Goal: Transaction & Acquisition: Purchase product/service

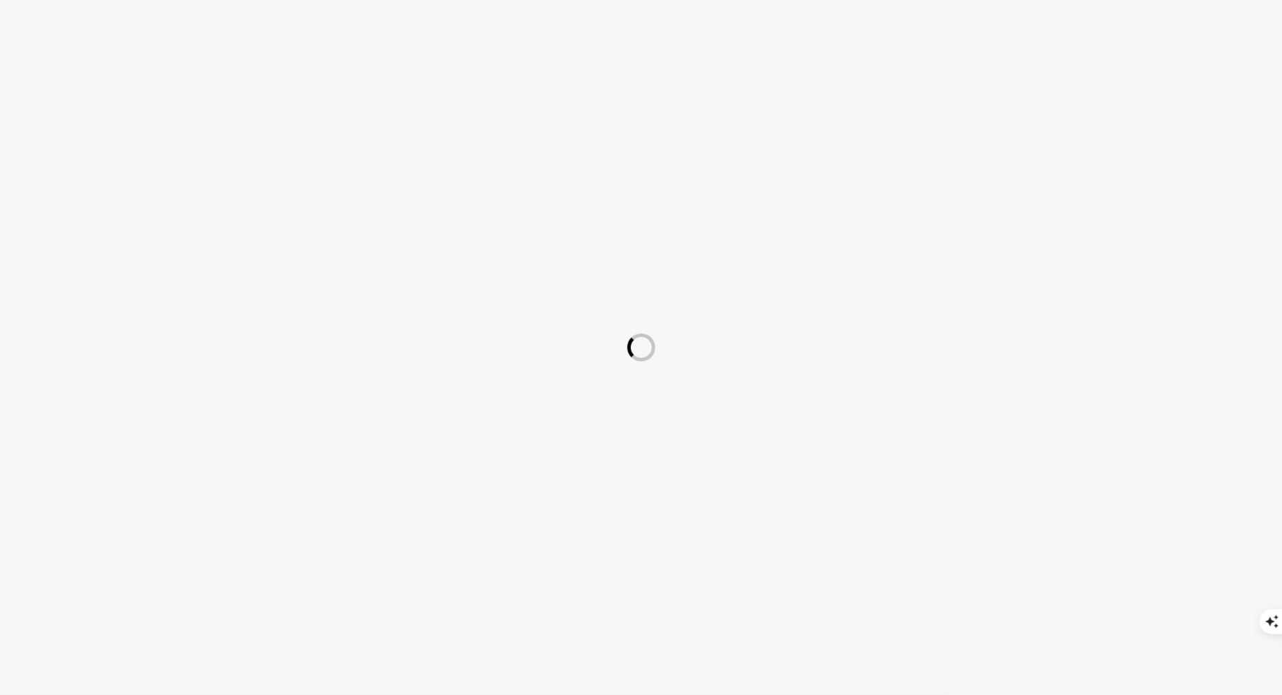
click at [1008, 173] on div at bounding box center [641, 347] width 1282 height 695
click at [322, 276] on div at bounding box center [641, 347] width 1282 height 695
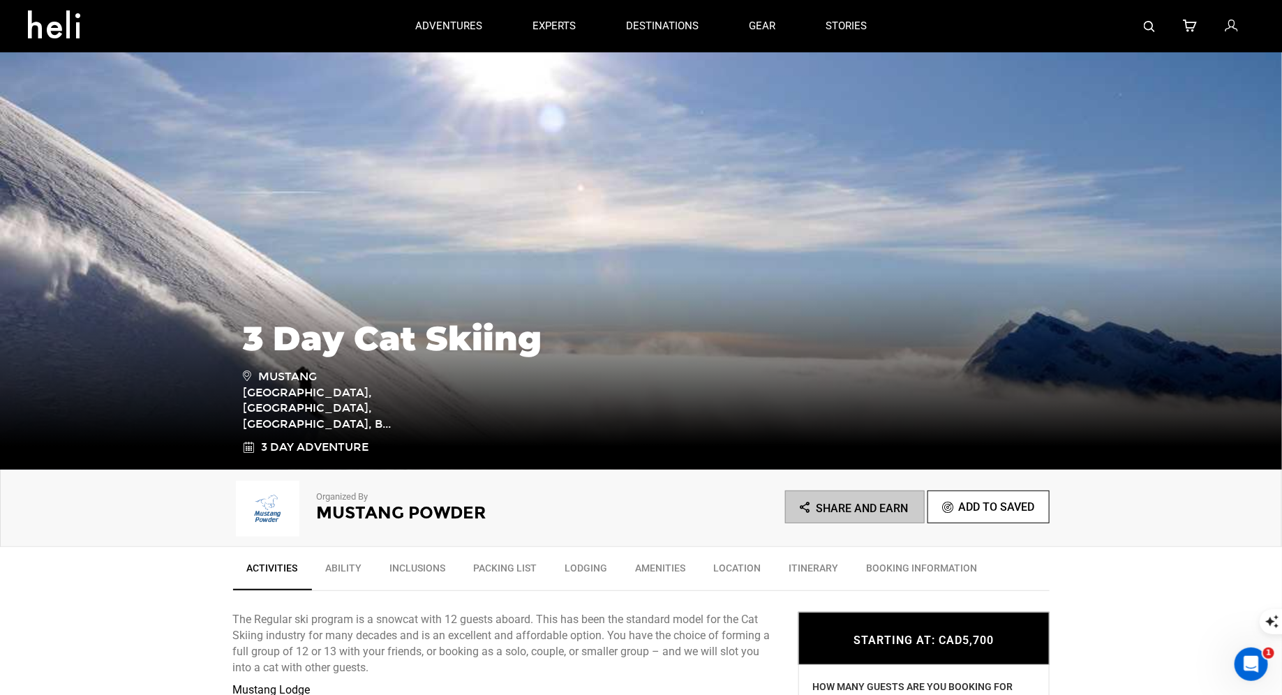
click at [849, 503] on ul "Share and Earn Add To Saved" at bounding box center [845, 507] width 408 height 33
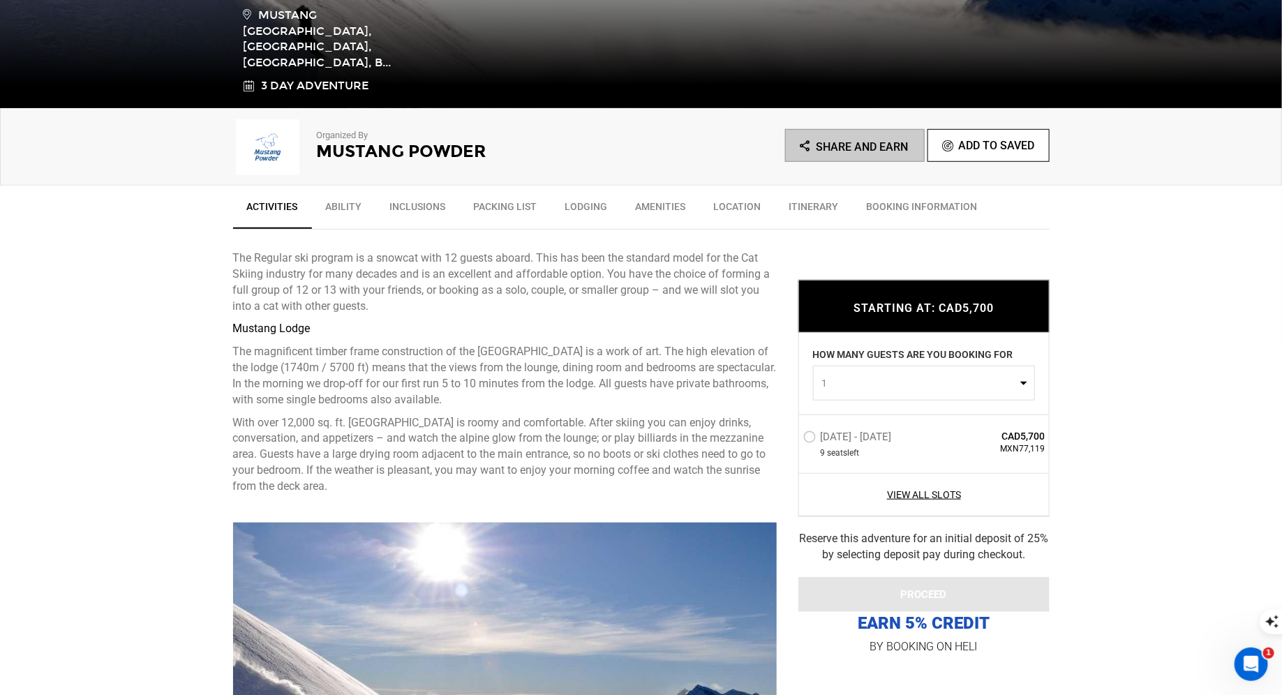
click at [819, 150] on ul "Share and Earn Add To Saved" at bounding box center [845, 145] width 408 height 33
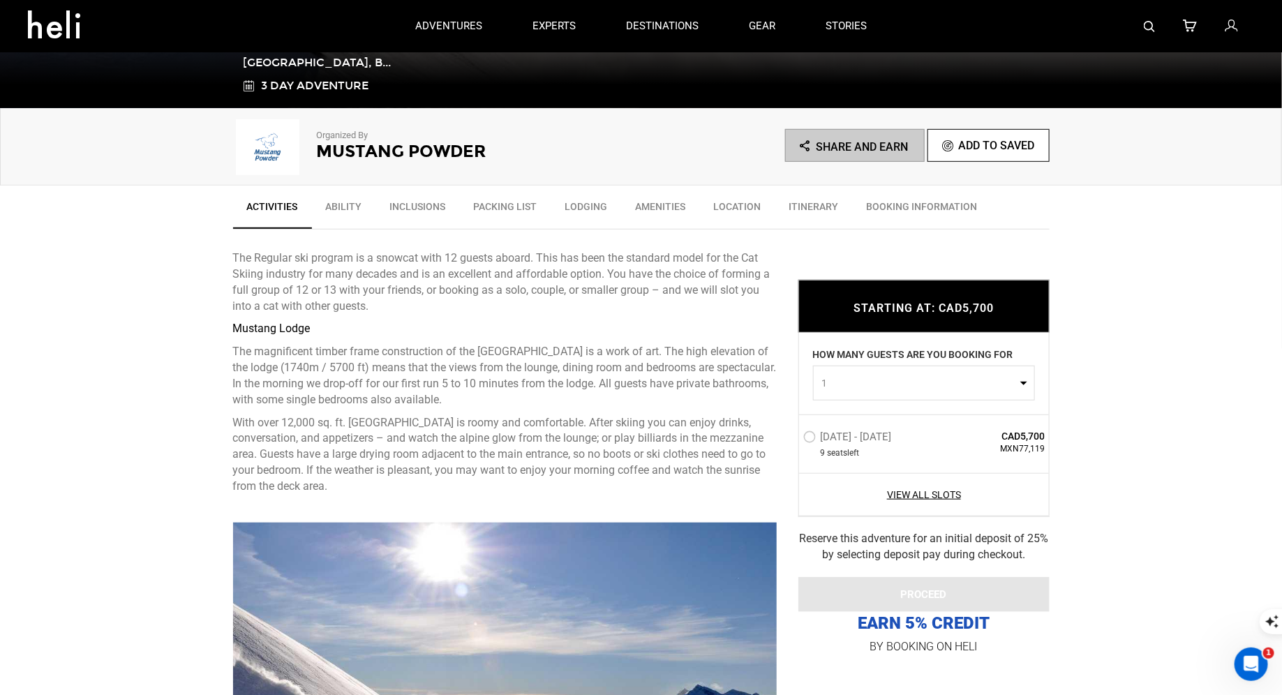
scroll to position [0, 0]
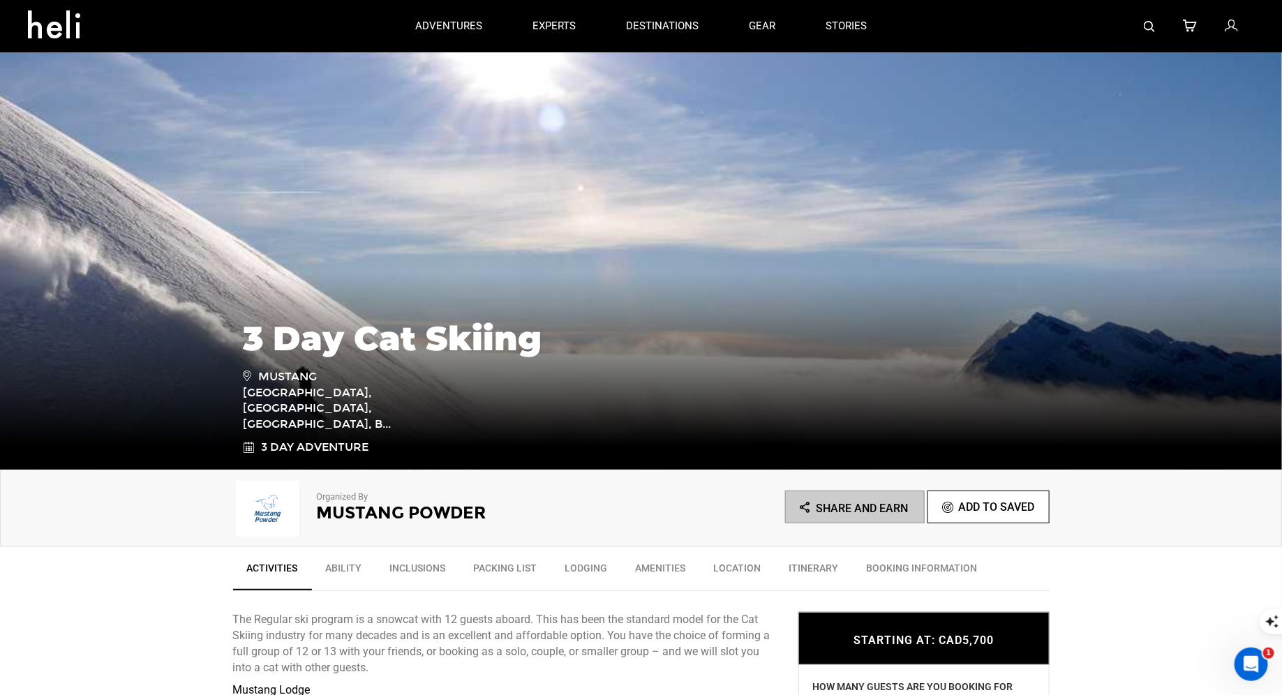
click at [1232, 24] on icon at bounding box center [1231, 26] width 13 height 18
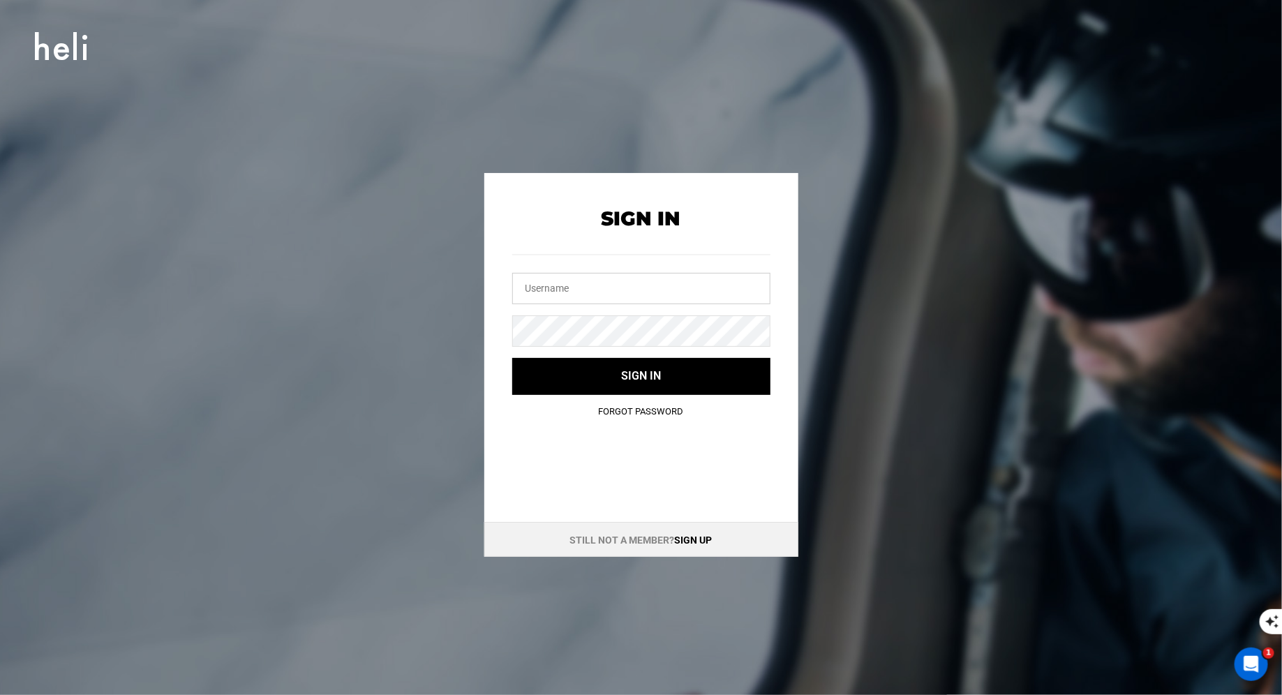
type input "shaka@heli.life"
drag, startPoint x: 622, startPoint y: 297, endPoint x: 494, endPoint y: 274, distance: 130.4
click at [498, 276] on div "Sign In shaka@heli.life Sign in Forgot Password" at bounding box center [641, 302] width 314 height 259
click at [466, 306] on div "Sign In Sign in Forgot Password Still not a member? Sign up" at bounding box center [641, 365] width 628 height 384
click at [548, 281] on input "text" at bounding box center [641, 288] width 258 height 31
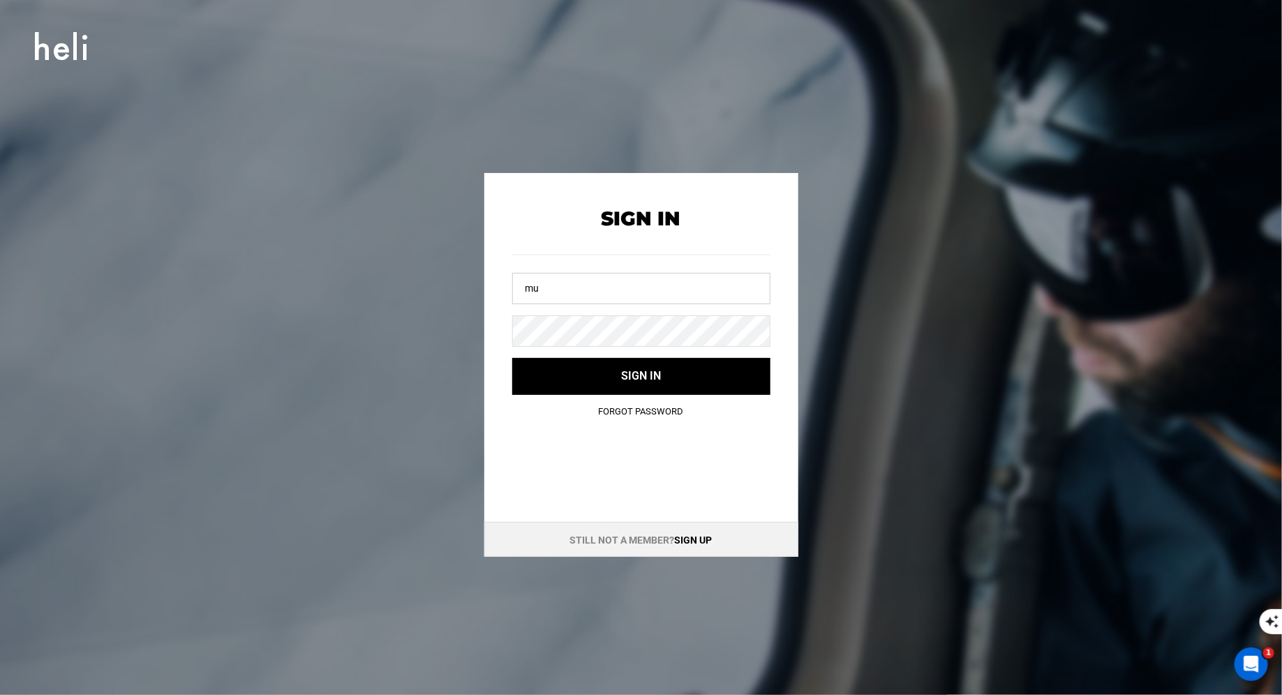
type input "m"
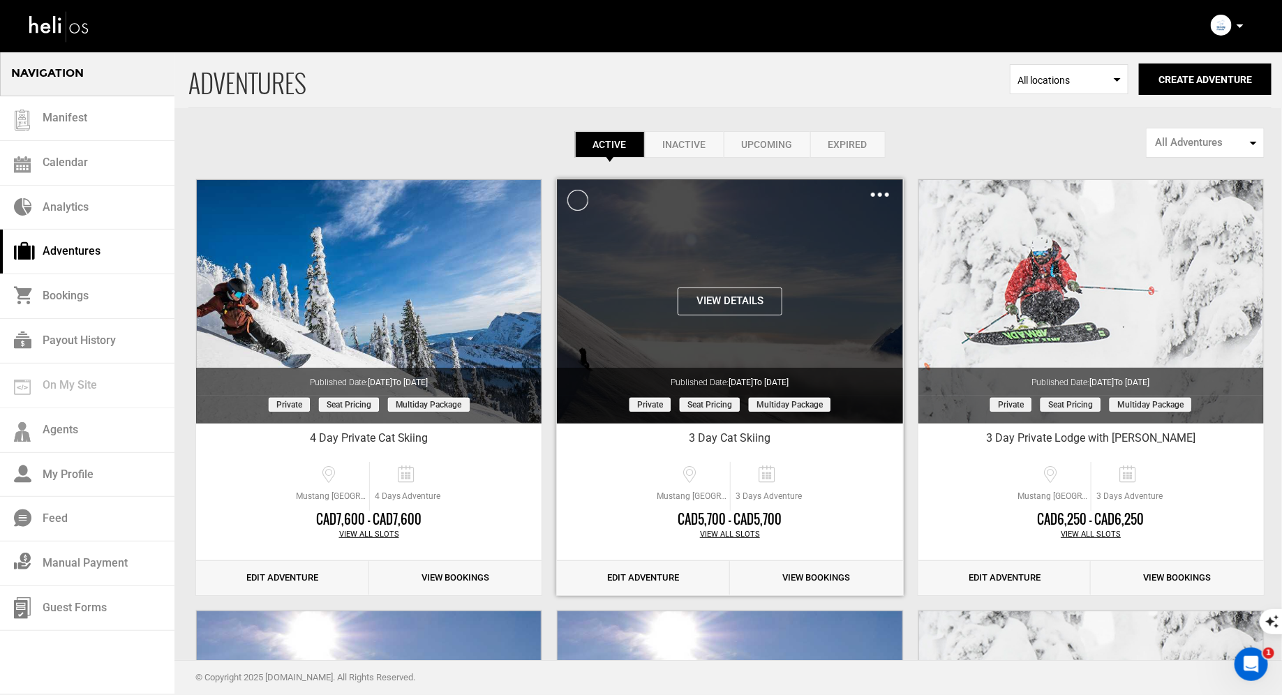
click at [749, 299] on button "View Details" at bounding box center [730, 301] width 105 height 28
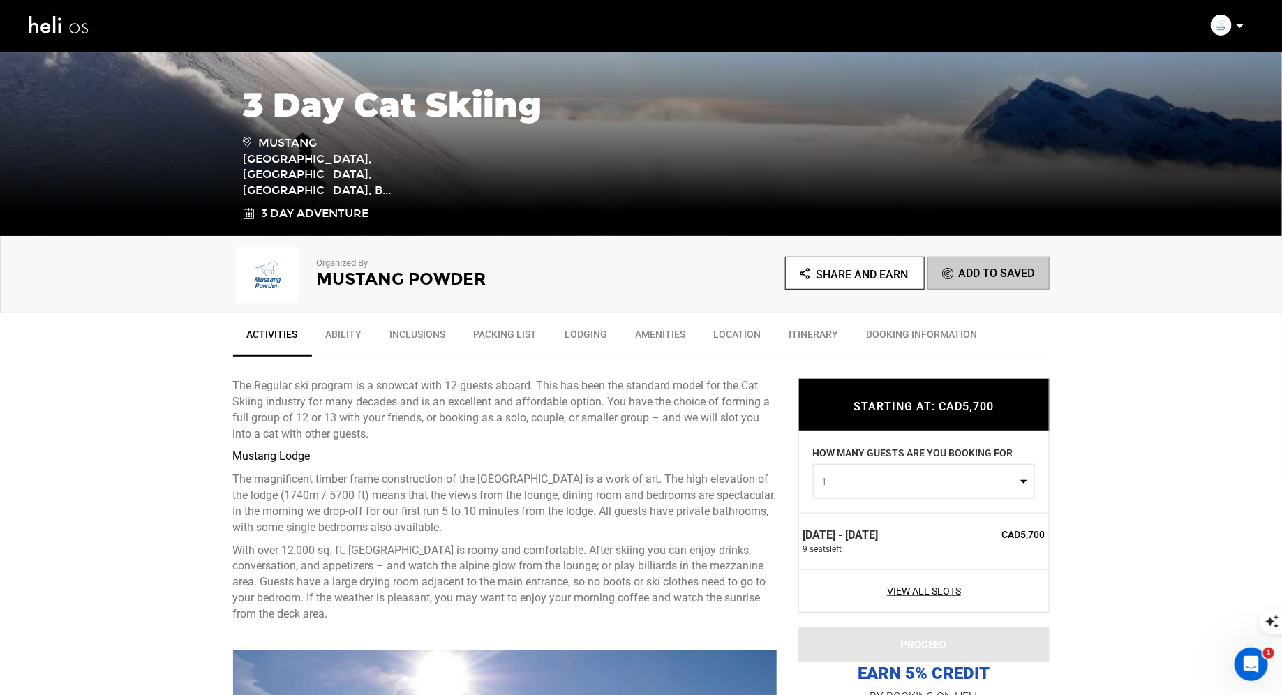
scroll to position [21, 0]
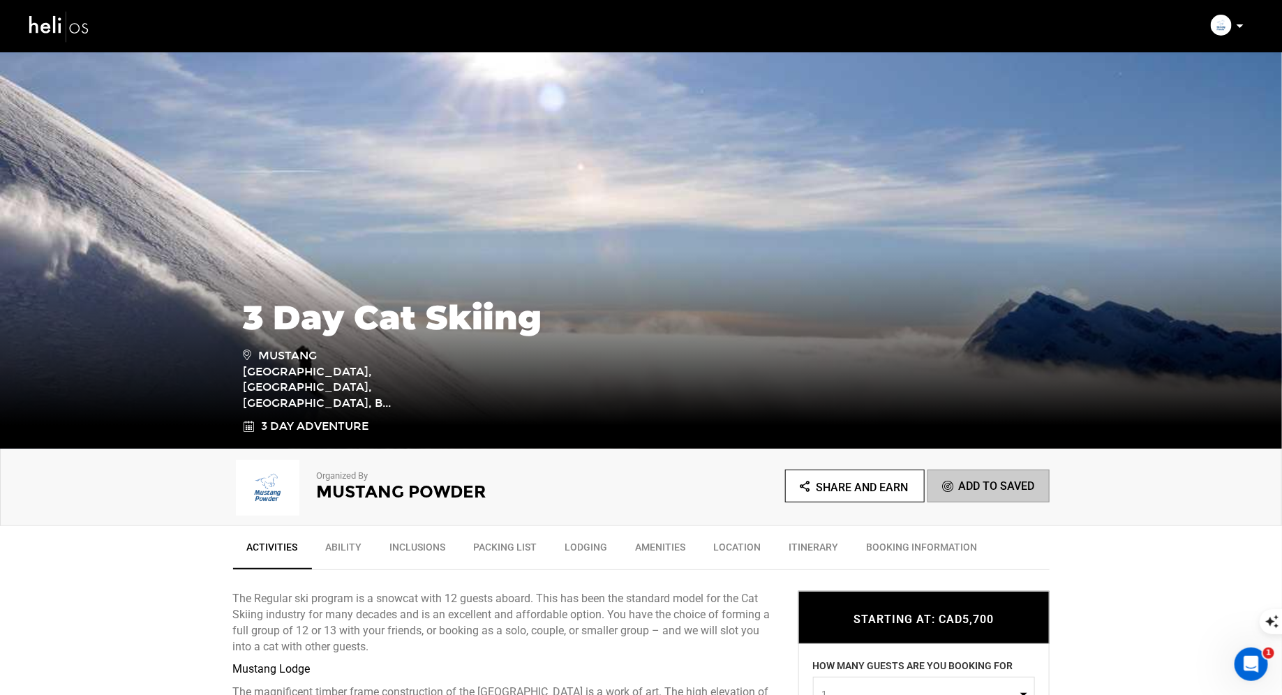
click at [858, 491] on span "Share and Earn" at bounding box center [862, 487] width 92 height 13
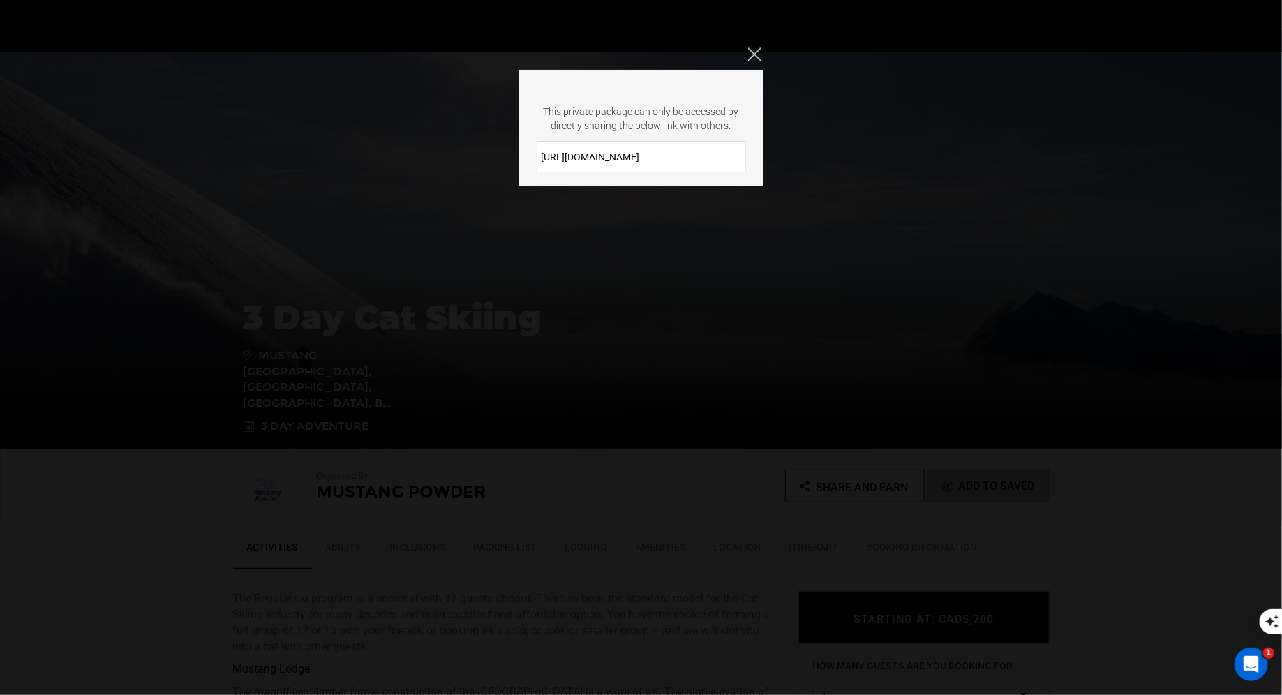
drag, startPoint x: 653, startPoint y: 156, endPoint x: 525, endPoint y: 147, distance: 128.0
click at [525, 147] on div "[URL][DOMAIN_NAME]" at bounding box center [641, 156] width 244 height 31
click at [672, 137] on div "This private package can only be accessed by directly sharing the below link wi…" at bounding box center [641, 128] width 244 height 117
drag, startPoint x: 668, startPoint y: 160, endPoint x: 530, endPoint y: 144, distance: 139.7
click at [529, 144] on div "[URL][DOMAIN_NAME]" at bounding box center [641, 156] width 244 height 31
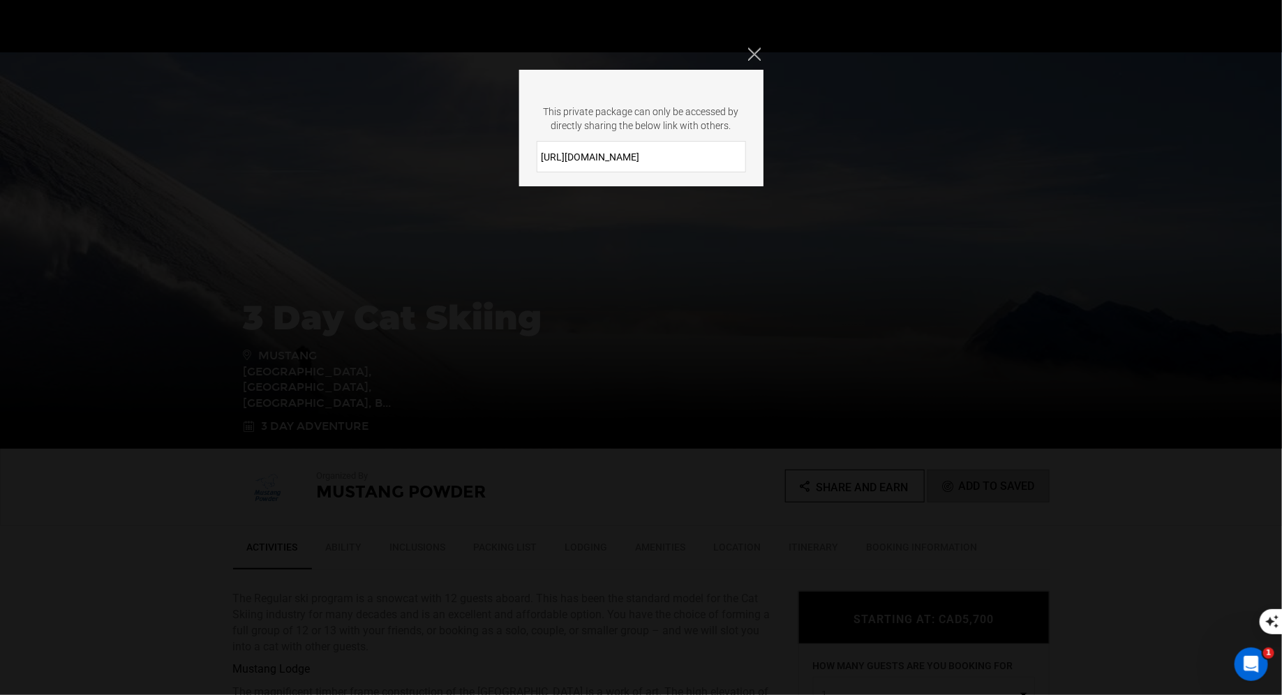
click at [752, 54] on icon "Close" at bounding box center [754, 53] width 13 height 13
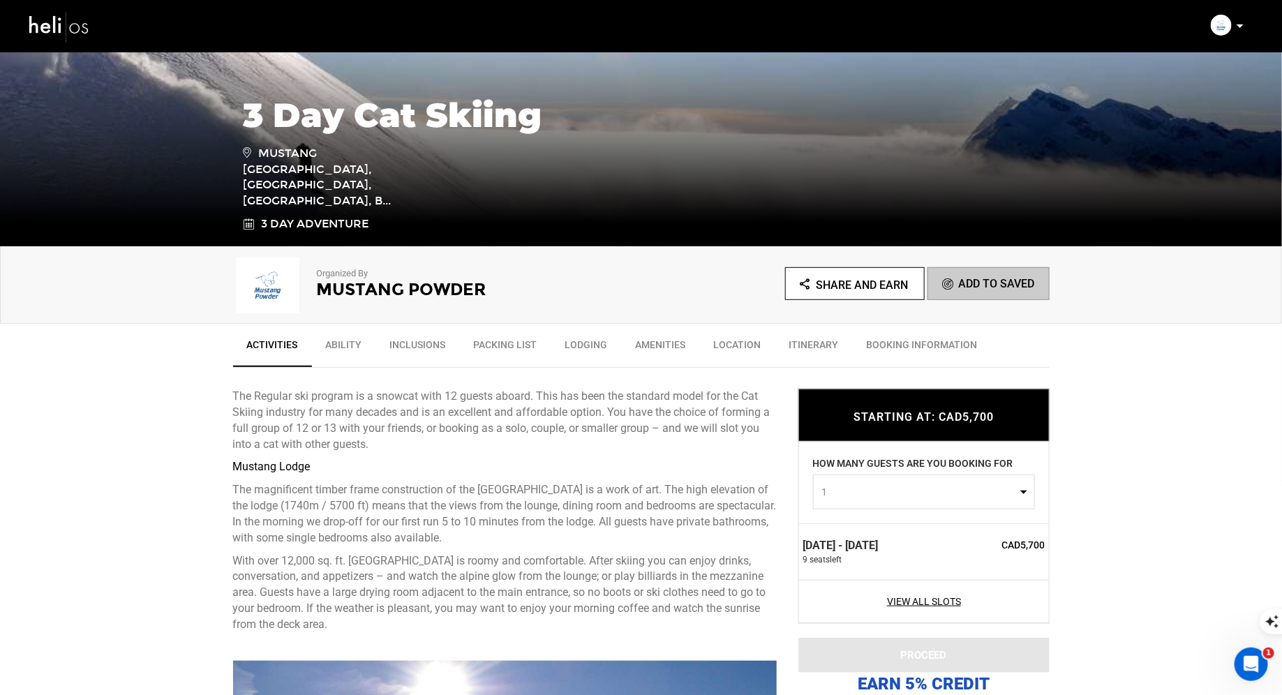
scroll to position [539, 0]
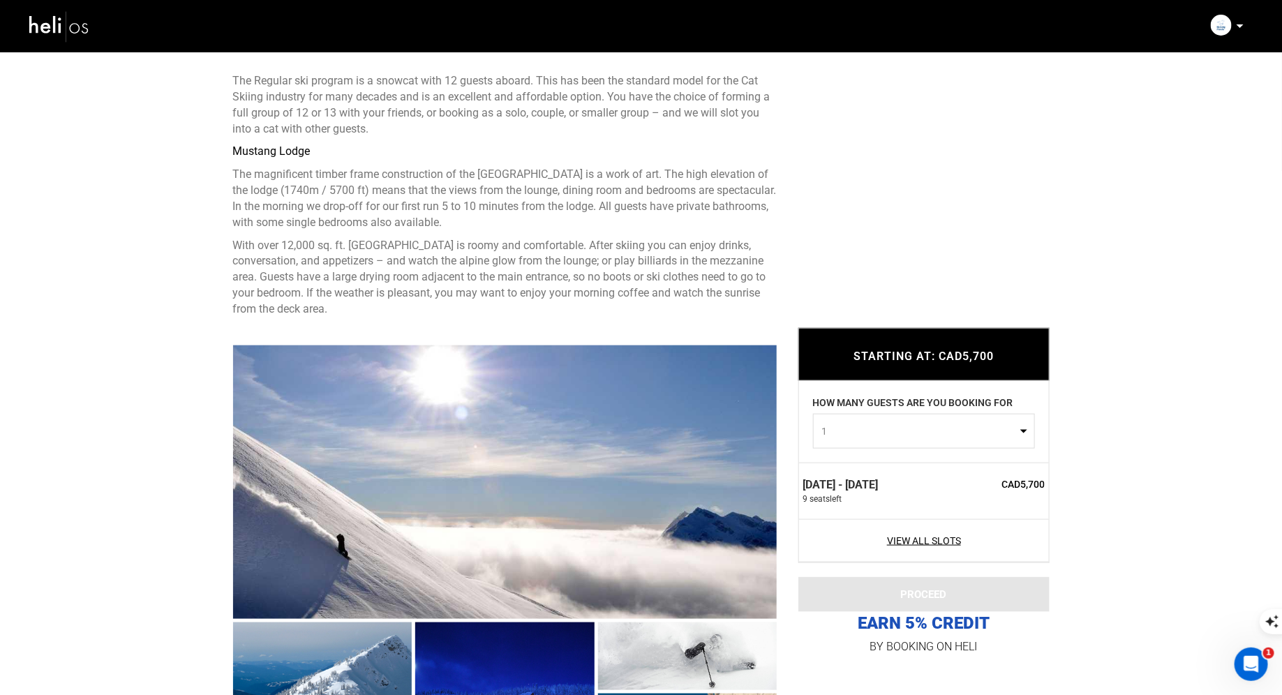
click at [1020, 440] on button "1" at bounding box center [924, 431] width 222 height 35
click at [910, 551] on link "9" at bounding box center [924, 545] width 221 height 25
select select "9"
